Goal: Task Accomplishment & Management: Complete application form

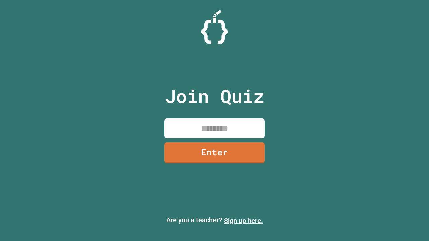
click at [243, 221] on link "Sign up here." at bounding box center [243, 221] width 39 height 8
